Goal: Information Seeking & Learning: Learn about a topic

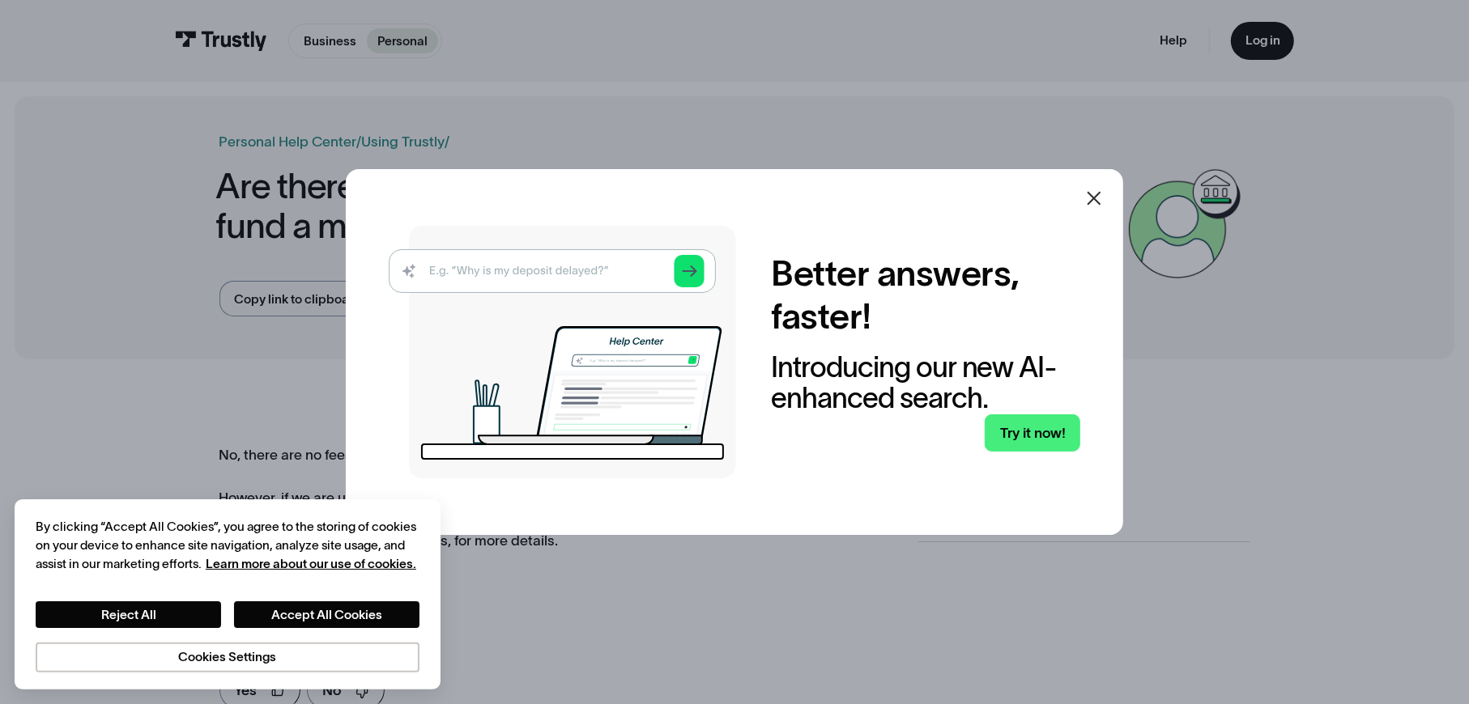
click at [1101, 193] on icon at bounding box center [1093, 198] width 19 height 19
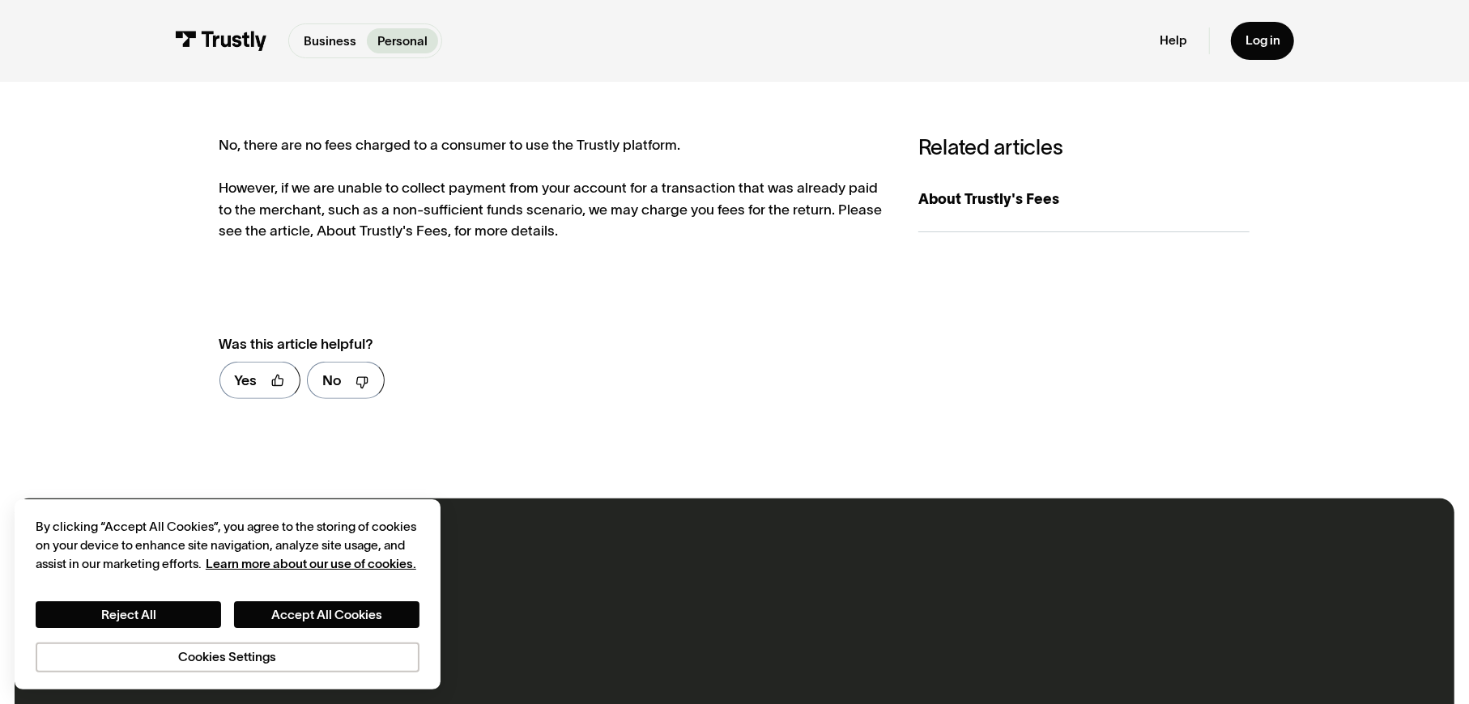
scroll to position [324, 0]
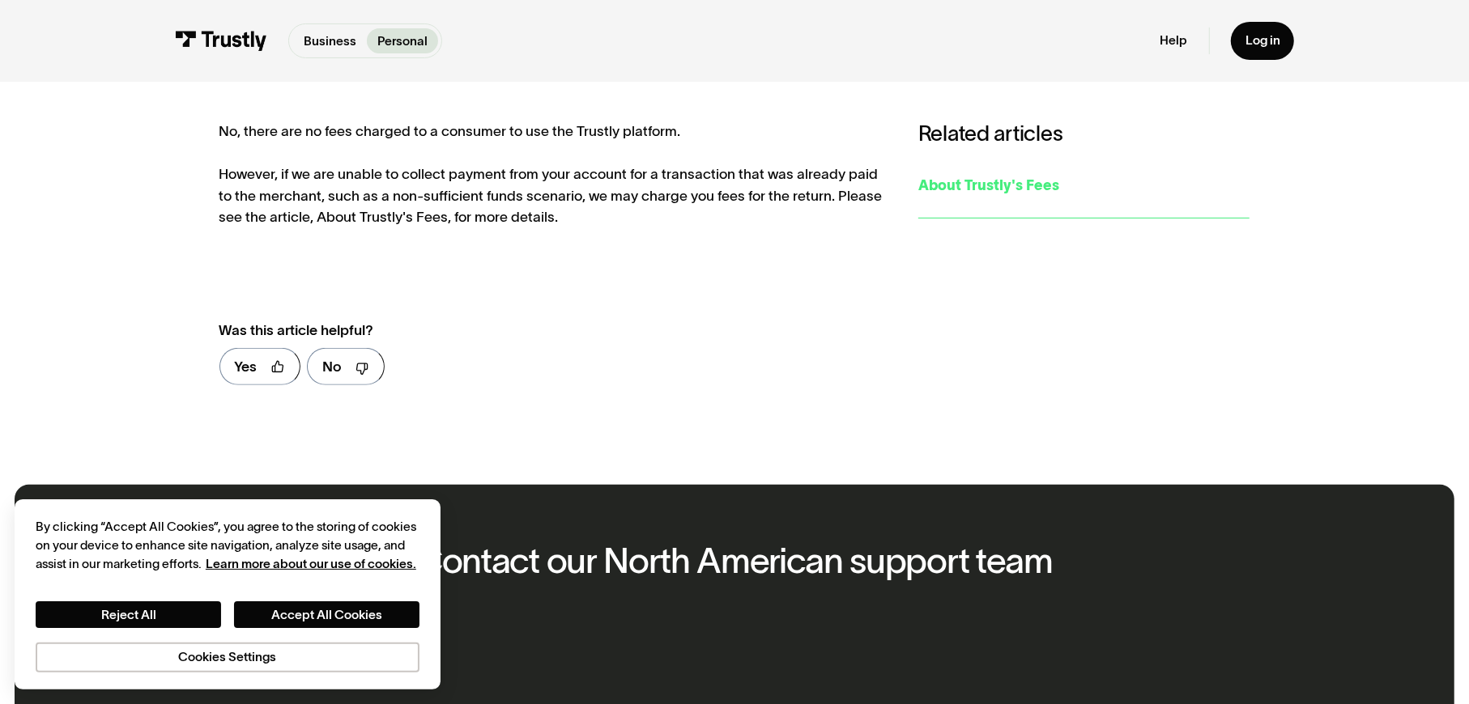
click at [972, 184] on div "About Trustly's Fees" at bounding box center [1084, 185] width 332 height 21
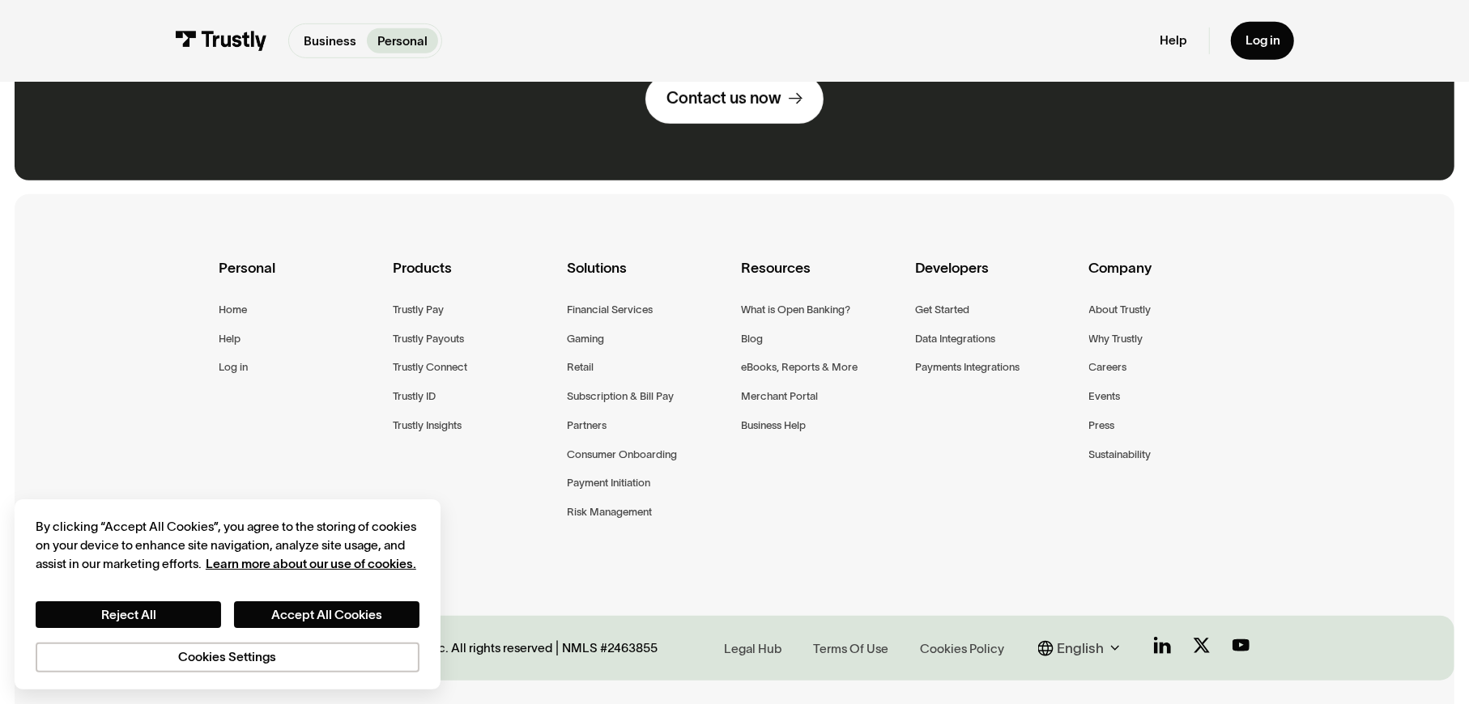
scroll to position [891, 0]
